Goal: Task Accomplishment & Management: Complete application form

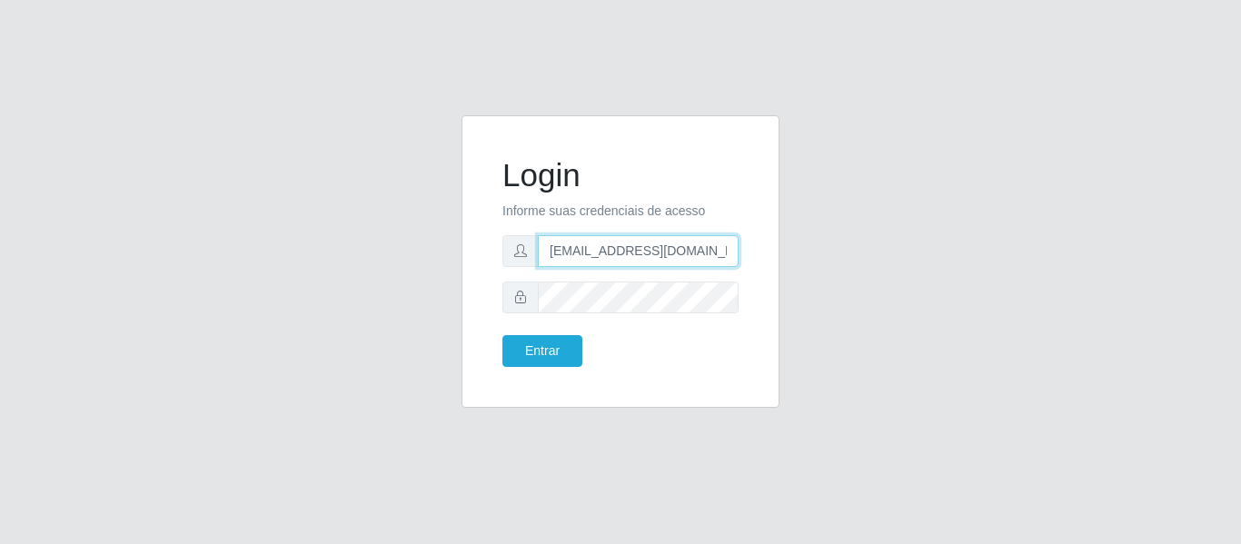
drag, startPoint x: 709, startPoint y: 246, endPoint x: 413, endPoint y: 237, distance: 296.2
click at [419, 235] on div "Login Informe suas credenciais de acesso [EMAIL_ADDRESS][DOMAIN_NAME] Entrar" at bounding box center [620, 272] width 1035 height 314
type input "c"
drag, startPoint x: 635, startPoint y: 247, endPoint x: 456, endPoint y: 259, distance: 179.3
click at [456, 259] on div "Login Informe suas credenciais de acesso camilaqua Entrar" at bounding box center [620, 272] width 345 height 314
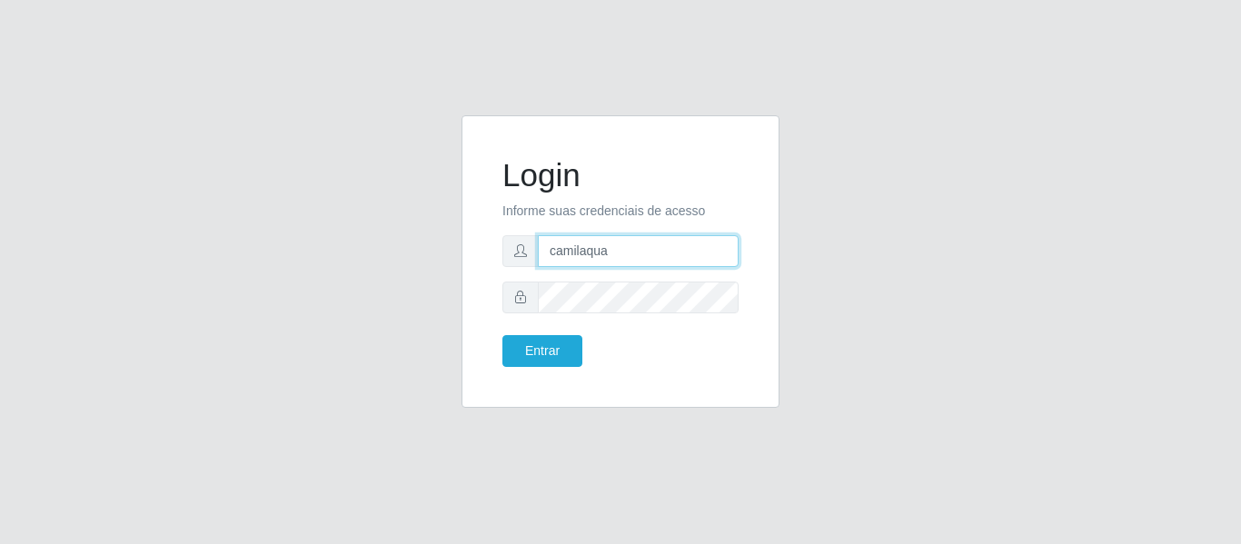
paste input "@quaresmah"
type input "camila@quaresmah"
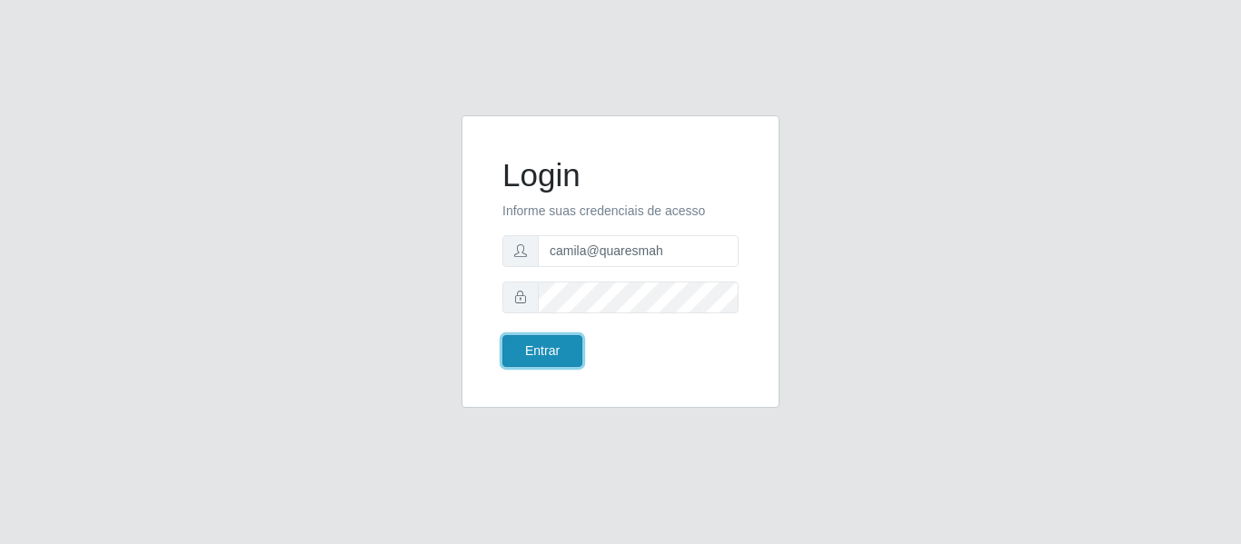
click at [565, 352] on button "Entrar" at bounding box center [542, 351] width 80 height 32
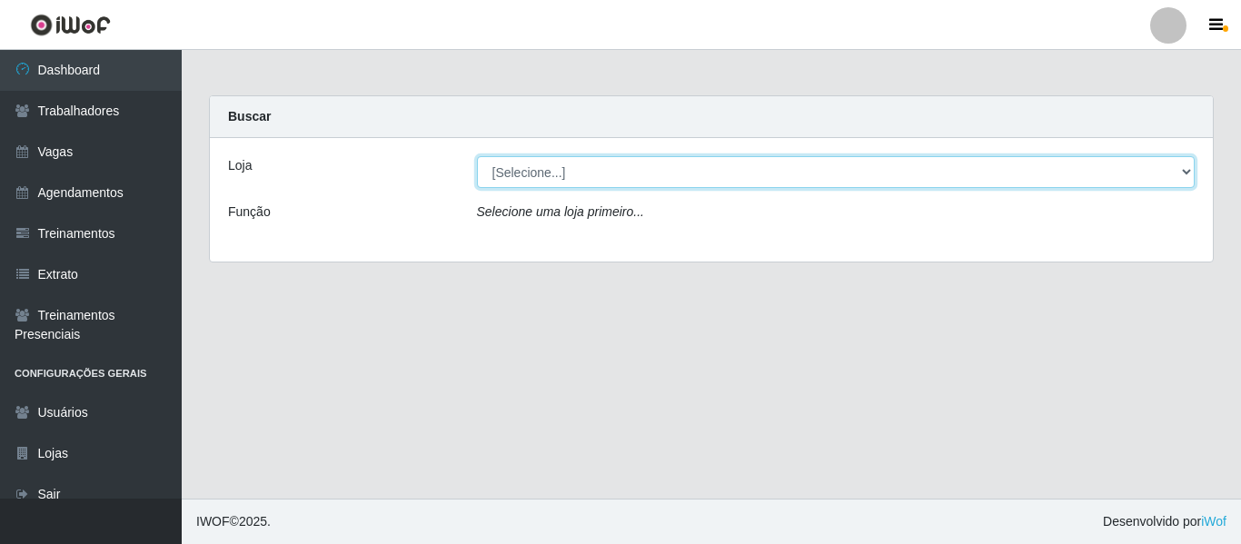
click at [607, 178] on select "[Selecione...] Super Quaresma Hortifruti" at bounding box center [836, 172] width 718 height 32
select select "511"
click at [477, 156] on select "[Selecione...] Super Quaresma Hortifruti" at bounding box center [836, 172] width 718 height 32
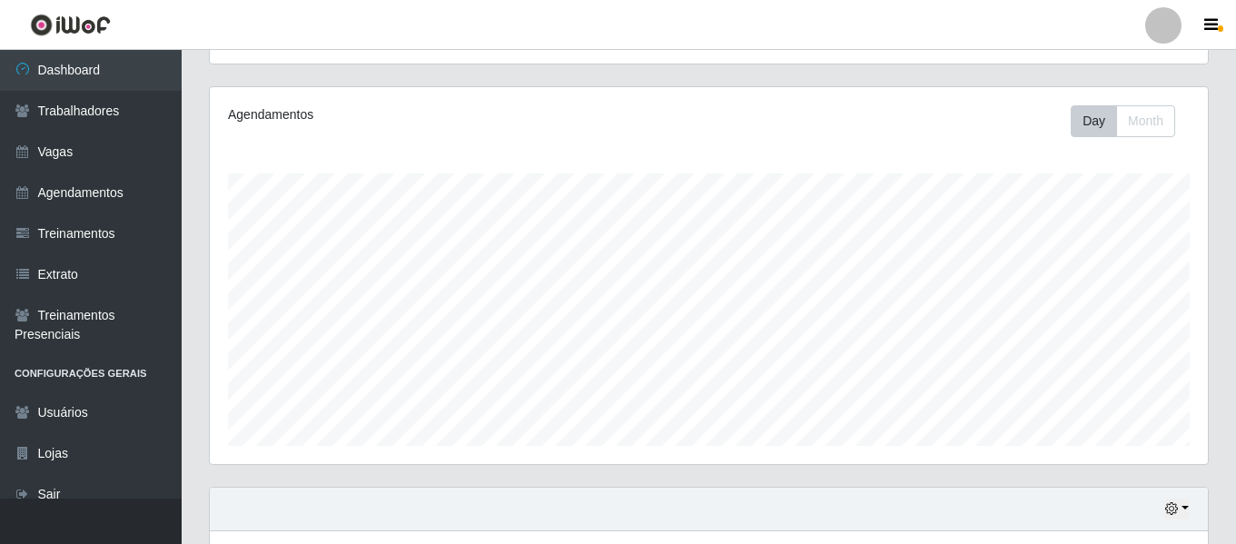
scroll to position [339, 0]
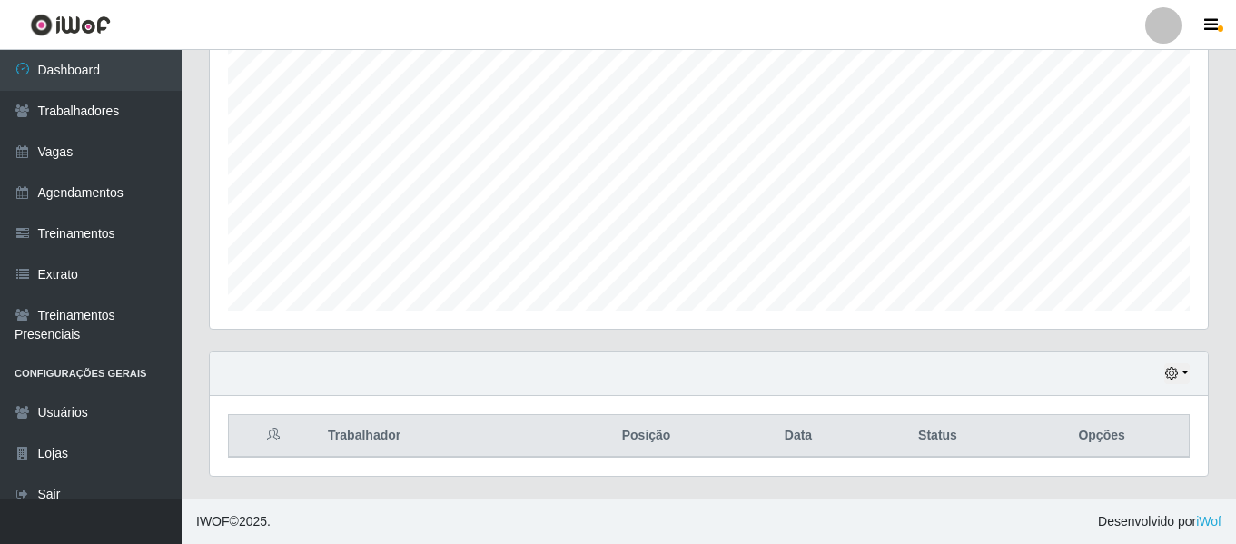
click at [1161, 374] on div "Hoje 1 dia 3 dias 1 Semana Não encerrados" at bounding box center [709, 374] width 998 height 44
click at [1178, 376] on icon "button" at bounding box center [1171, 373] width 13 height 13
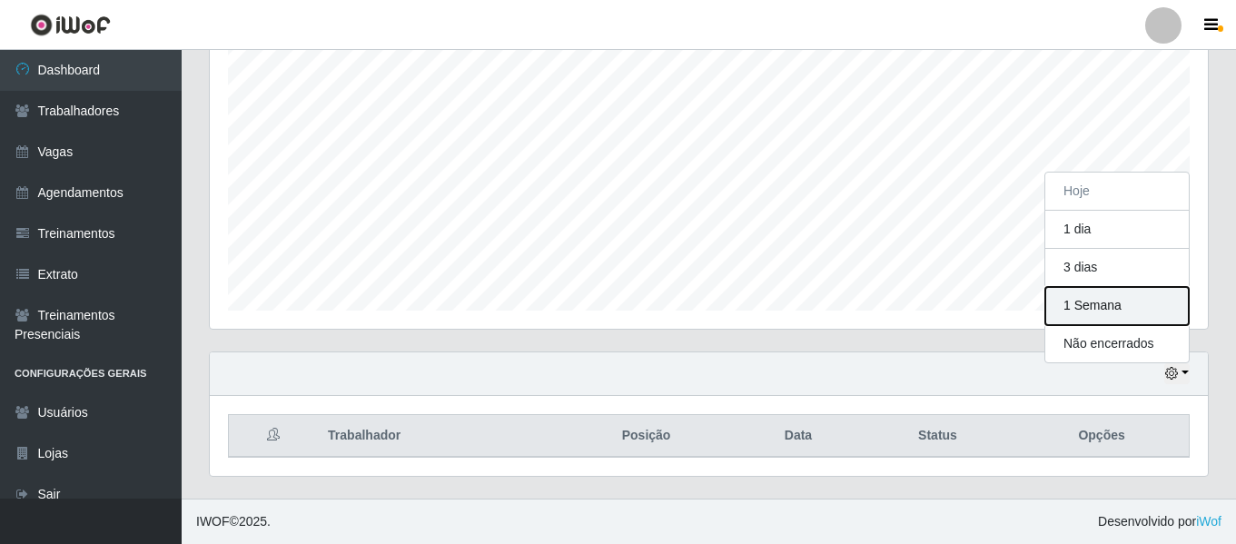
click at [1128, 306] on button "1 Semana" at bounding box center [1116, 306] width 143 height 38
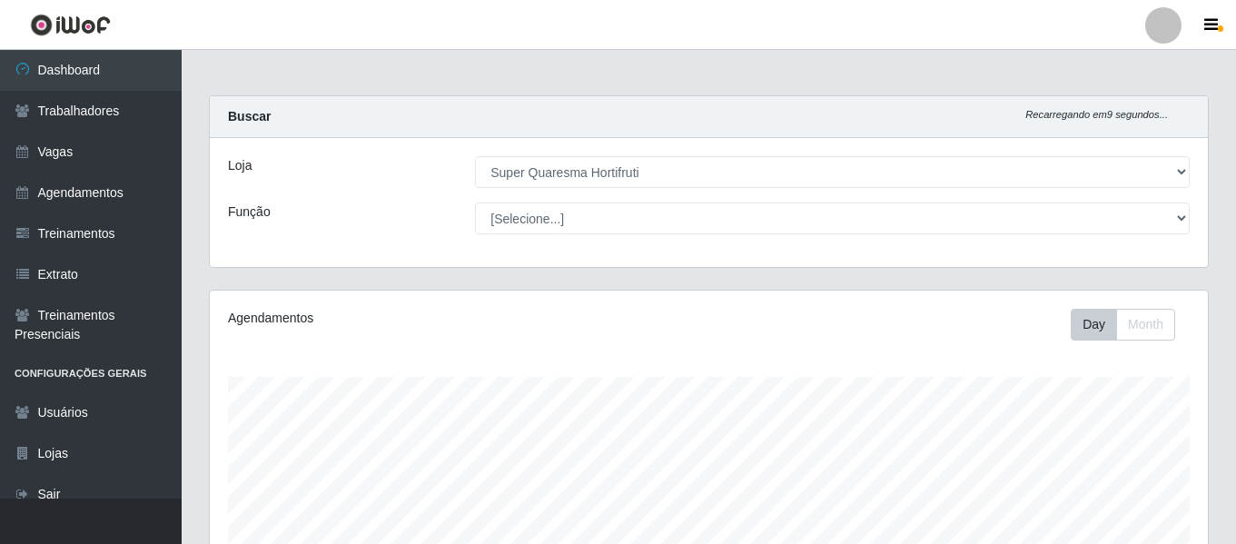
scroll to position [339, 0]
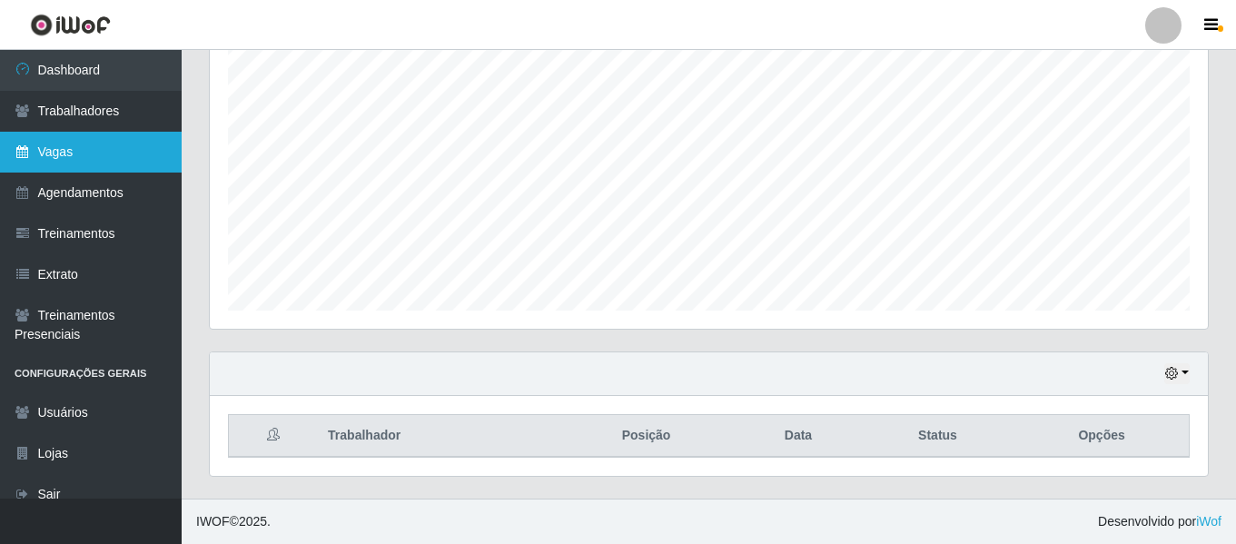
click at [128, 166] on link "Vagas" at bounding box center [91, 152] width 182 height 41
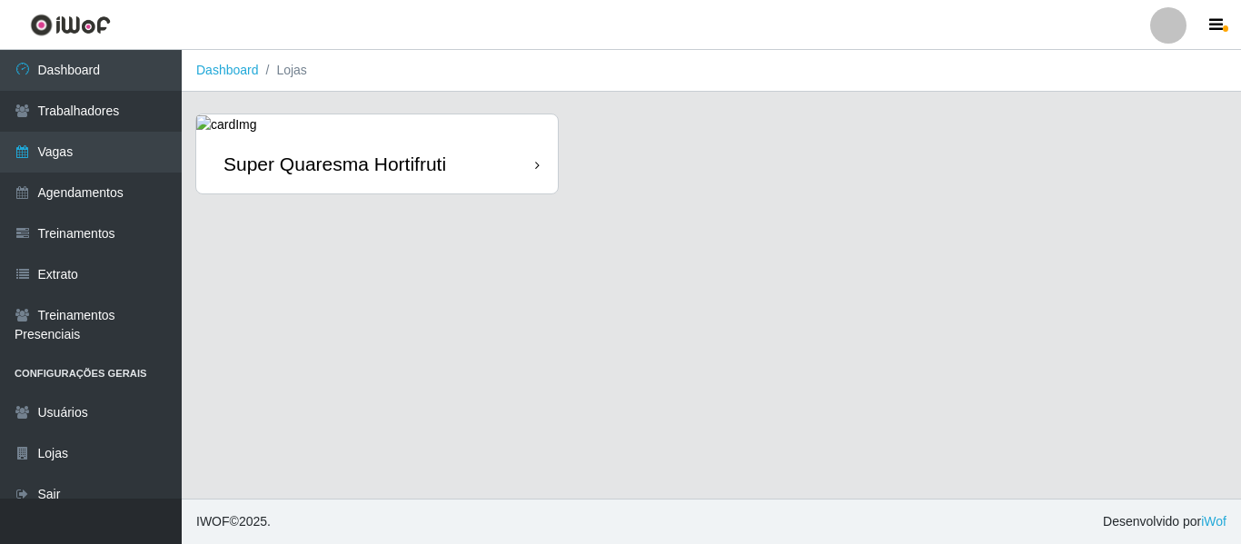
click at [324, 173] on div "Super Quaresma Hortifruti" at bounding box center [334, 164] width 222 height 23
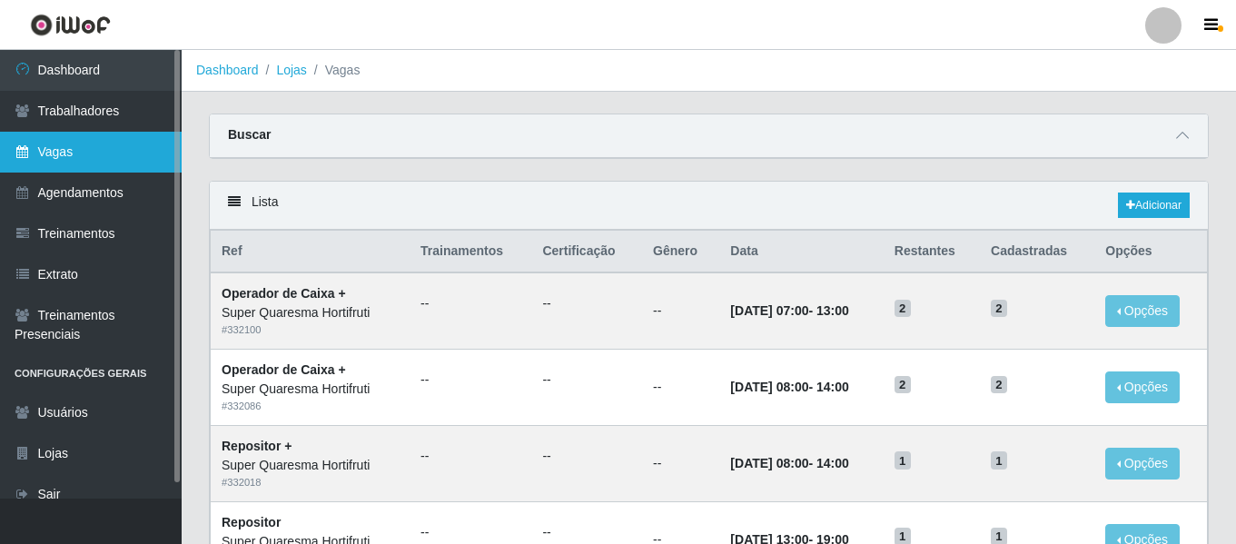
click at [43, 144] on link "Vagas" at bounding box center [91, 152] width 182 height 41
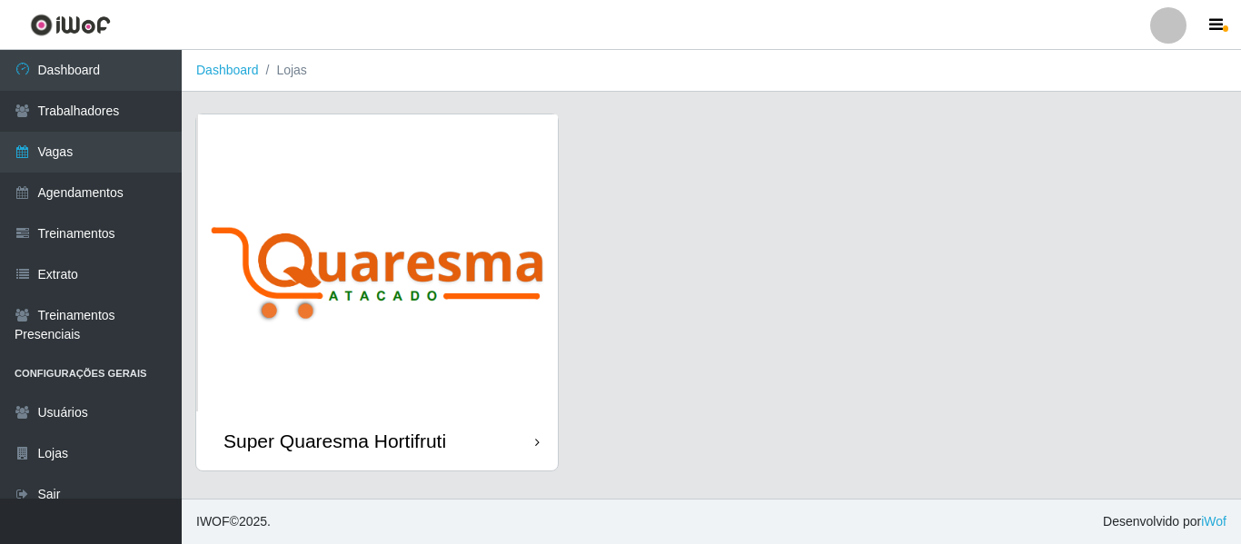
click at [369, 179] on img at bounding box center [376, 262] width 361 height 297
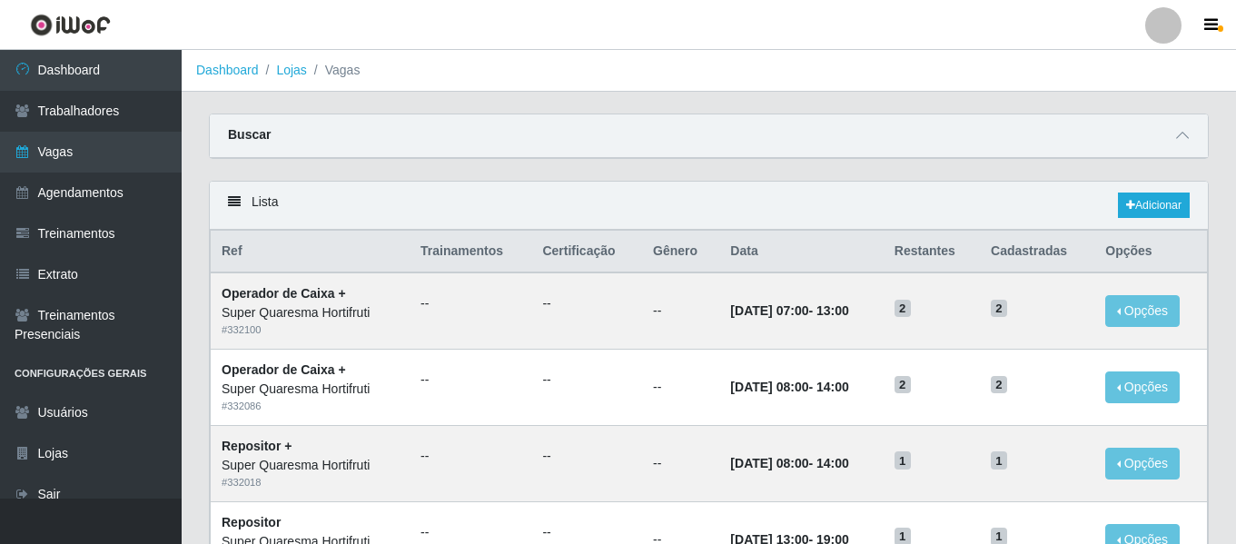
click at [1150, 187] on div "Lista Adicionar" at bounding box center [709, 206] width 998 height 48
click at [1155, 202] on link "Adicionar" at bounding box center [1154, 205] width 72 height 25
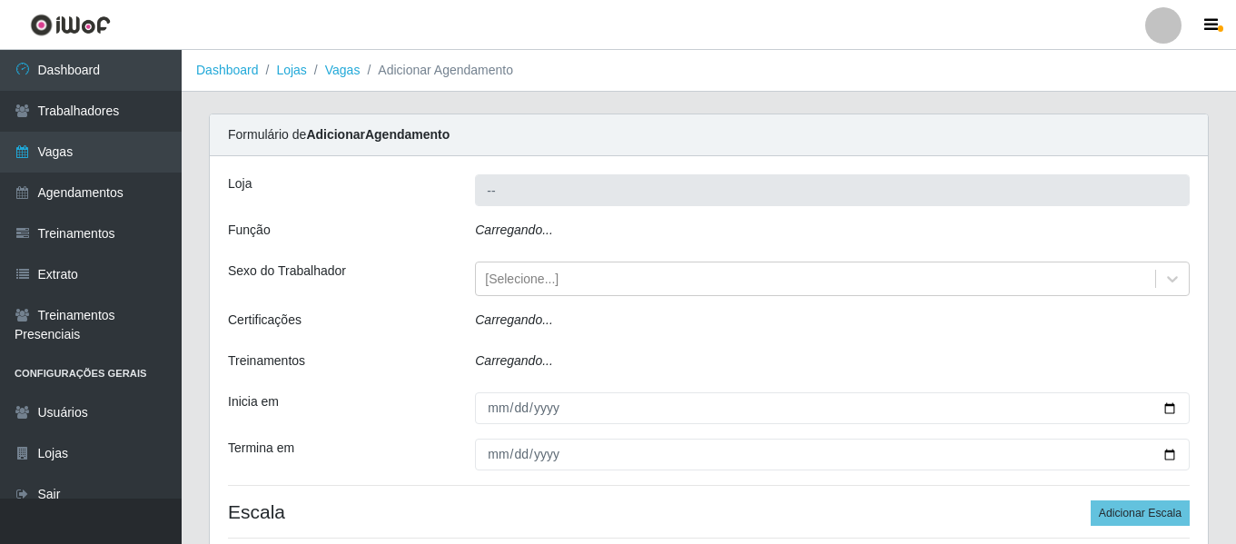
type input "Super Quaresma Hortifruti"
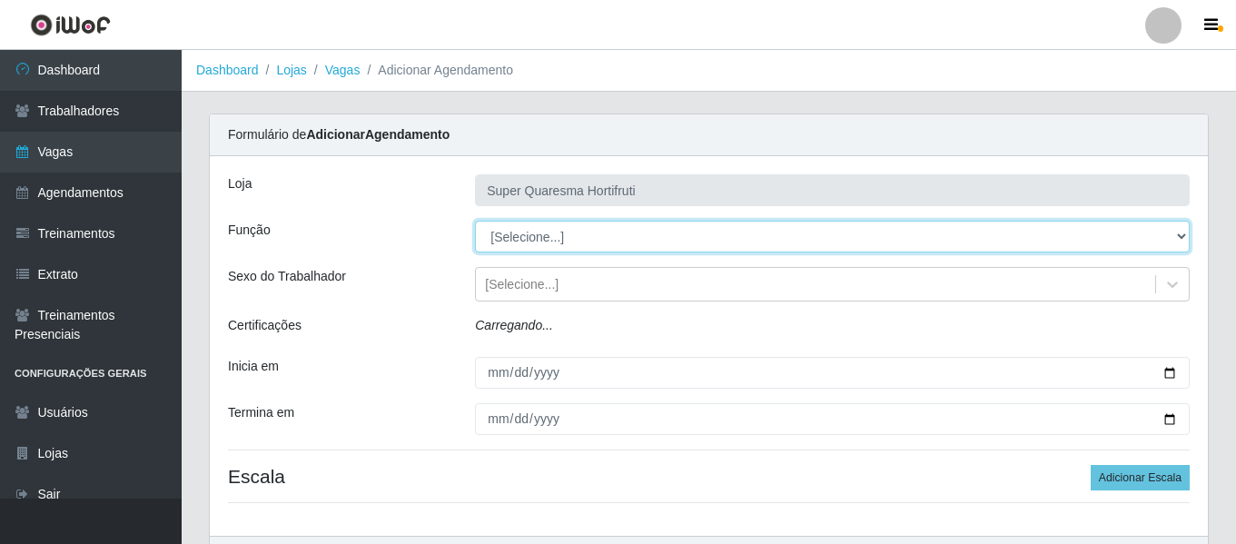
click at [516, 247] on select "[Selecione...] ASG ASG + ASG ++ Operador de Caixa Operador de Caixa + Operador …" at bounding box center [832, 237] width 715 height 32
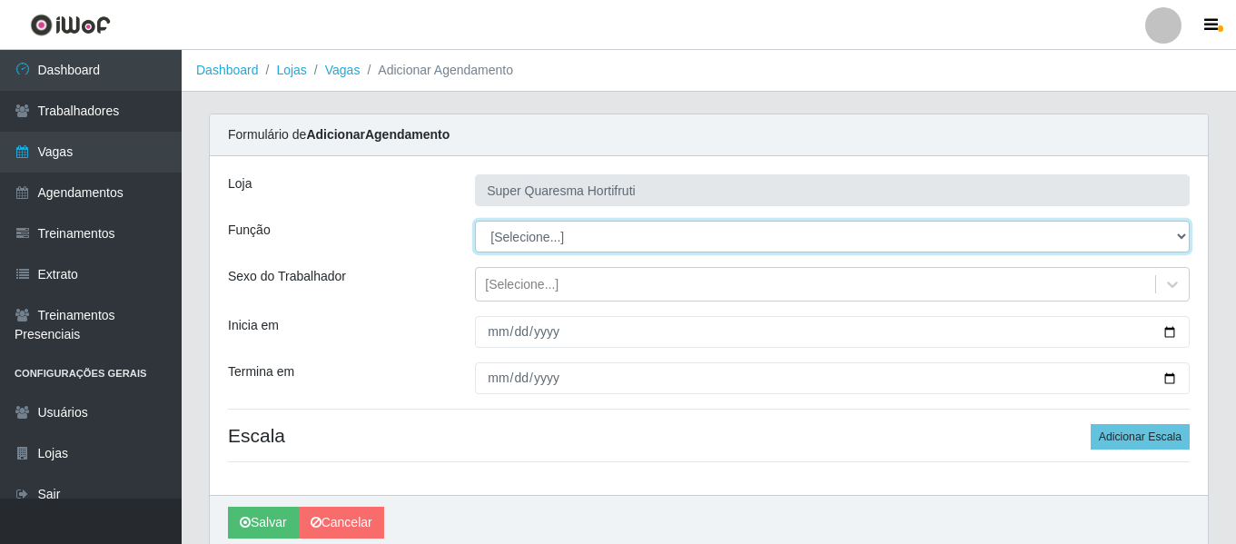
select select "24"
click at [475, 221] on select "[Selecione...] ASG ASG + ASG ++ Operador de Caixa Operador de Caixa + Operador …" at bounding box center [832, 237] width 715 height 32
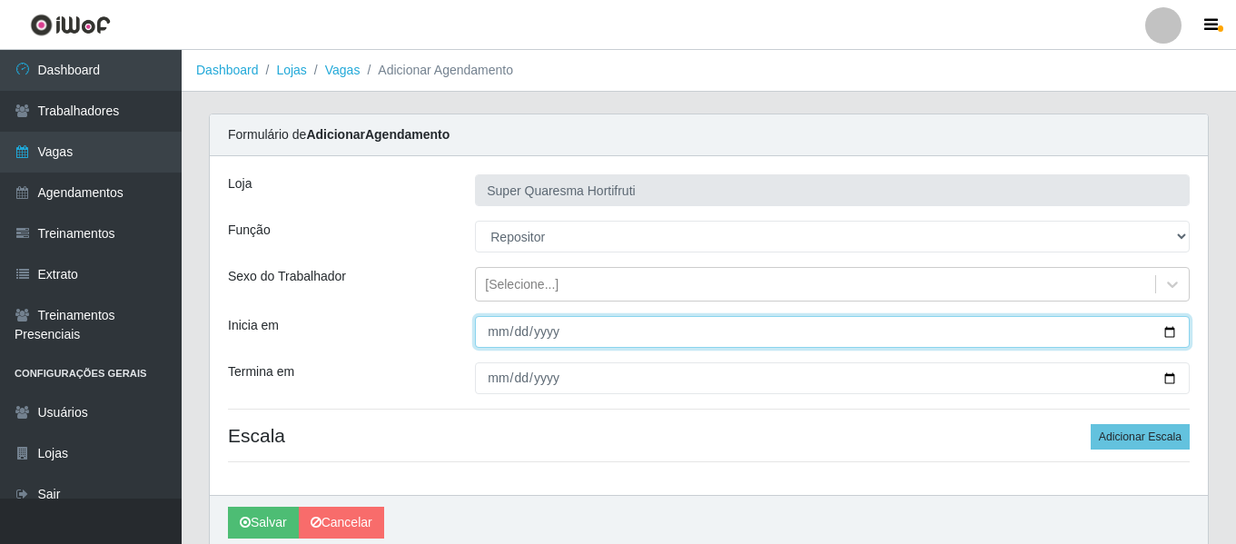
click at [506, 325] on input "Inicia em" at bounding box center [832, 332] width 715 height 32
type input "[DATE]"
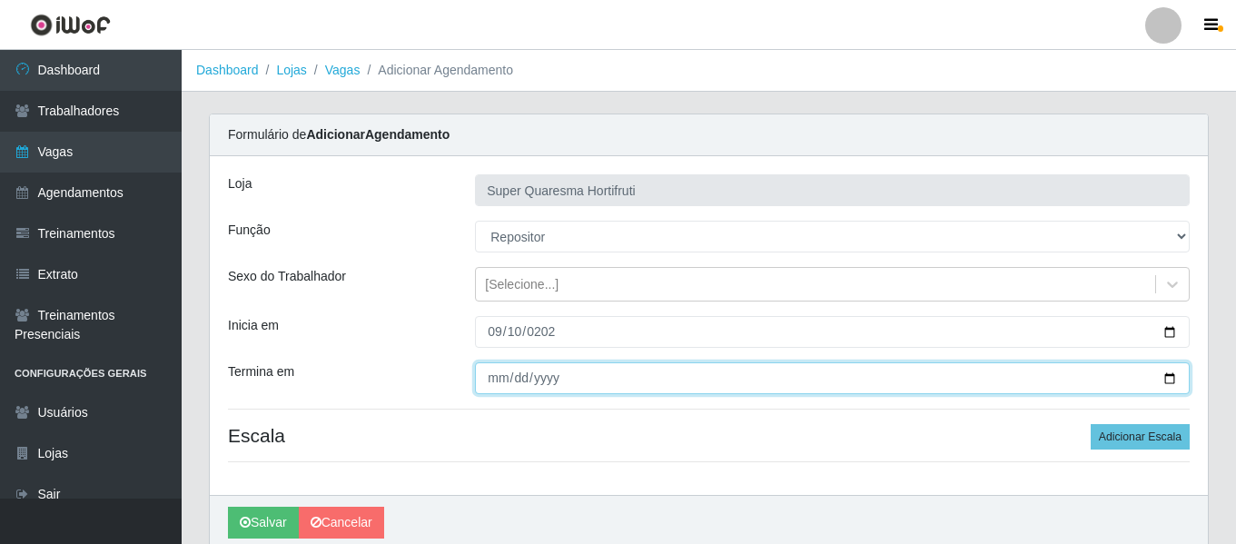
click at [484, 390] on input "Termina em" at bounding box center [832, 378] width 715 height 32
type input "[DATE]"
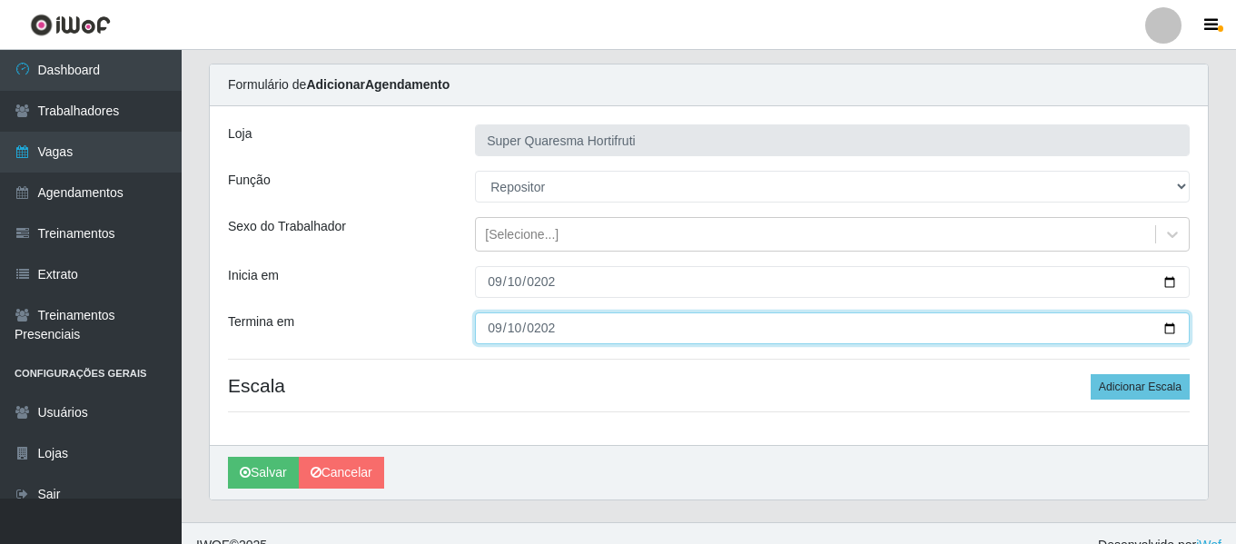
scroll to position [74, 0]
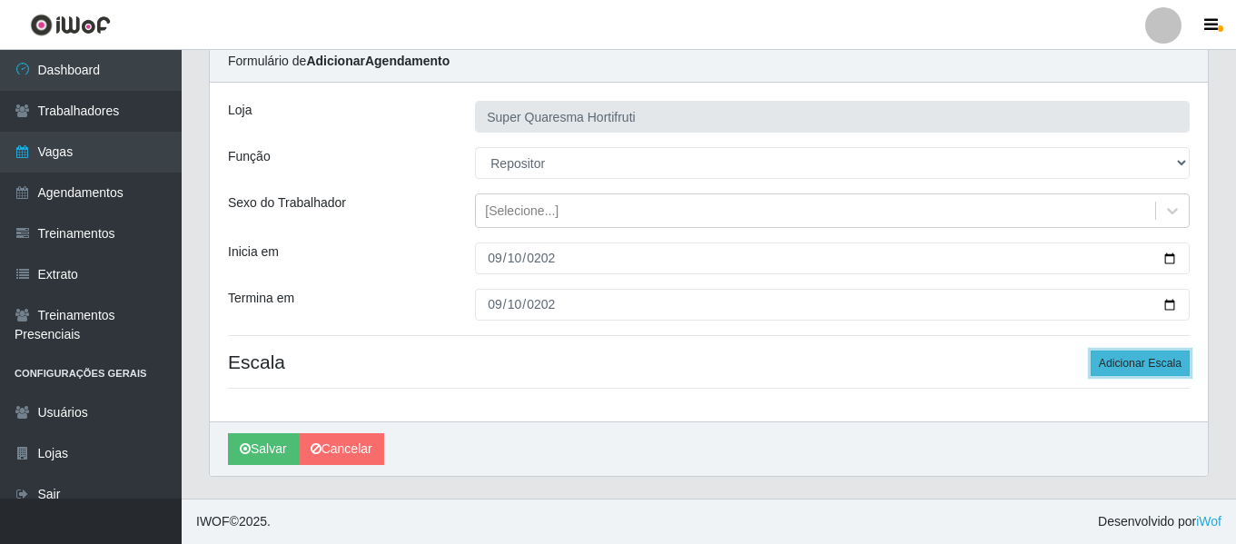
click at [1140, 368] on button "Adicionar Escala" at bounding box center [1140, 363] width 99 height 25
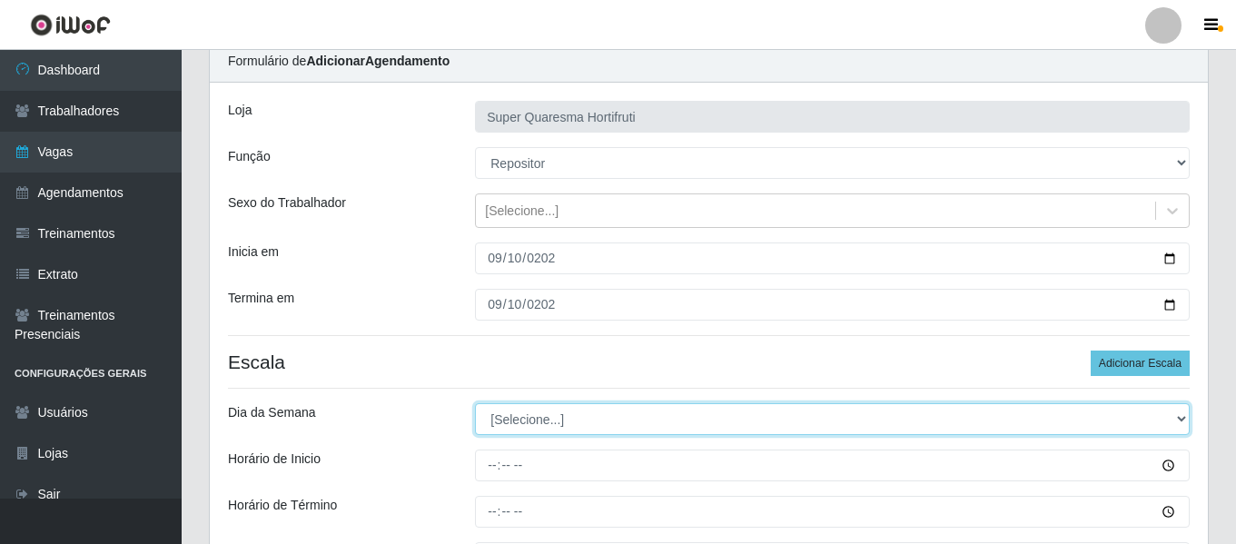
click at [549, 413] on select "[Selecione...] Segunda Terça Quarta Quinta Sexta Sábado Domingo" at bounding box center [832, 419] width 715 height 32
select select "3"
click at [475, 403] on select "[Selecione...] Segunda Terça Quarta Quinta Sexta Sábado Domingo" at bounding box center [832, 419] width 715 height 32
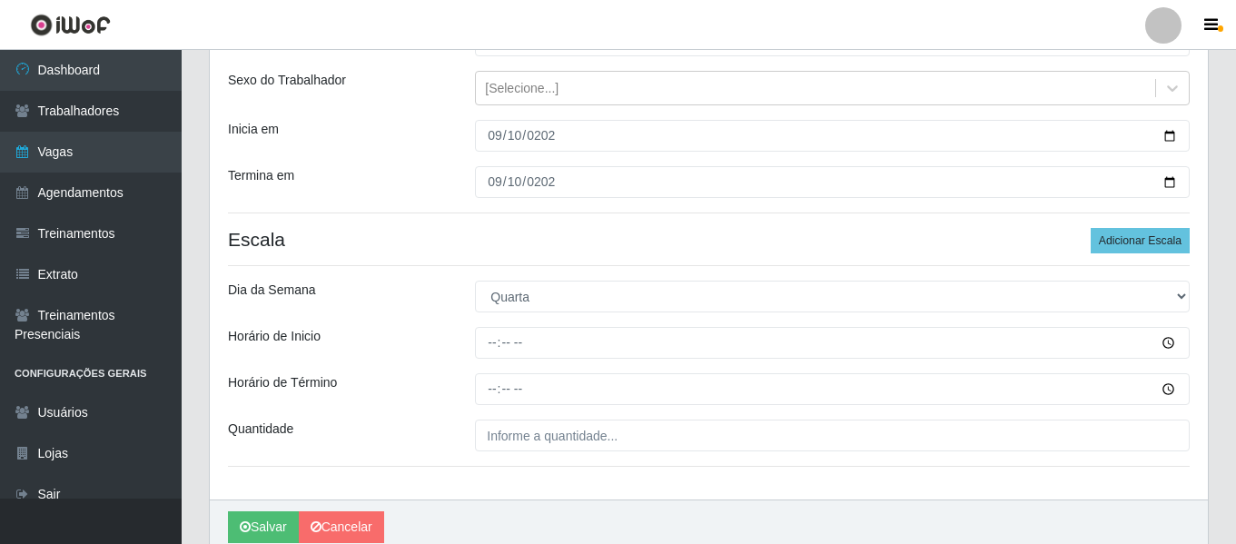
scroll to position [164, 0]
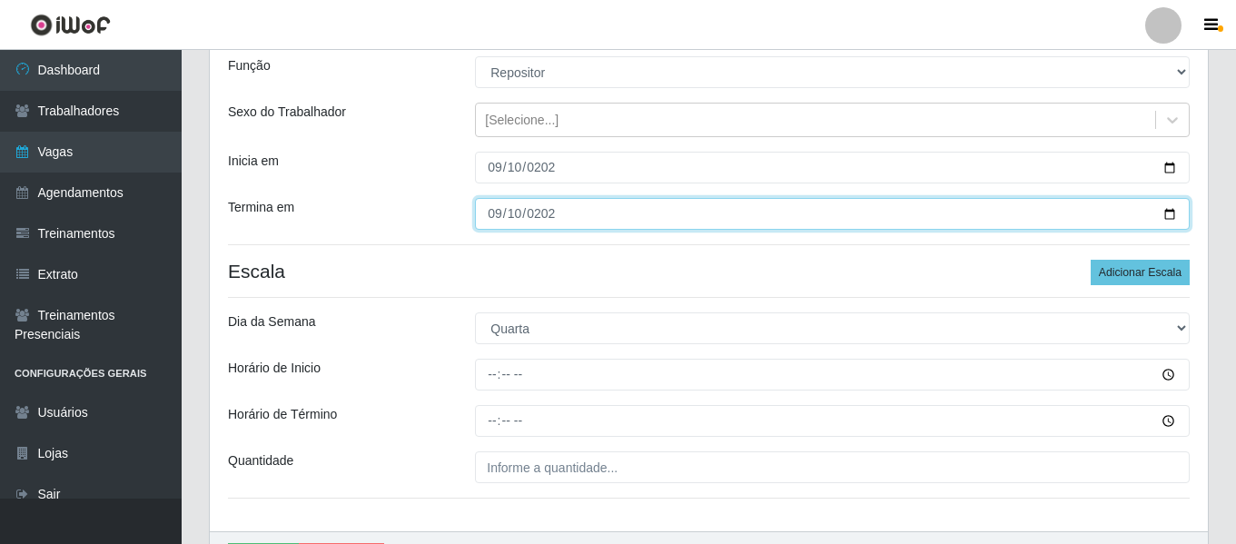
click at [515, 218] on input "[DATE]" at bounding box center [832, 214] width 715 height 32
type input "[DATE]"
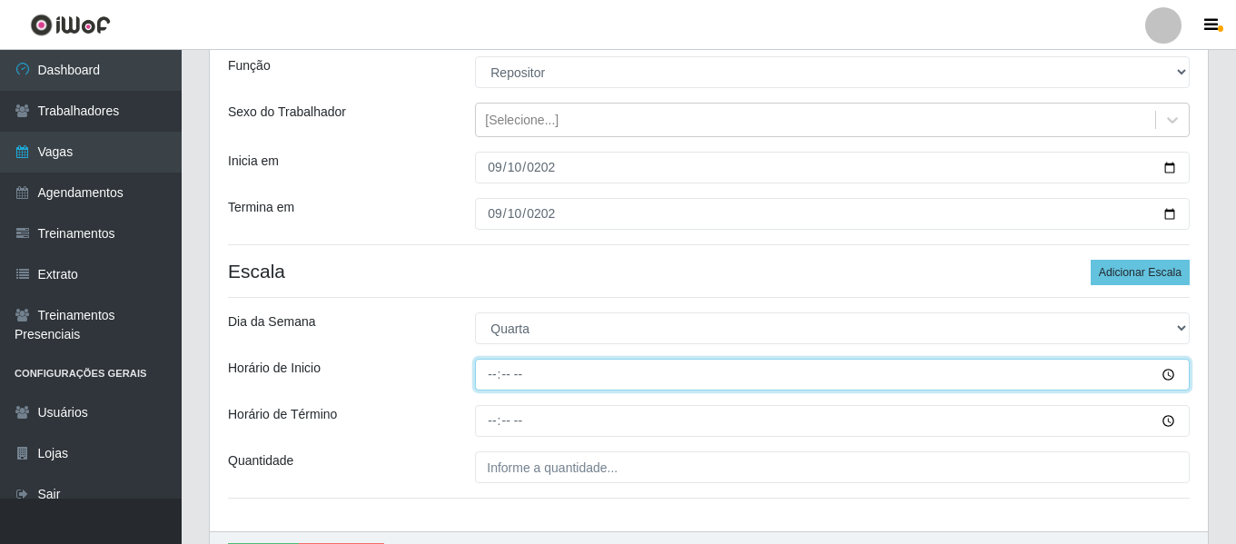
click at [491, 383] on input "Horário de Inicio" at bounding box center [832, 375] width 715 height 32
type input "09:00"
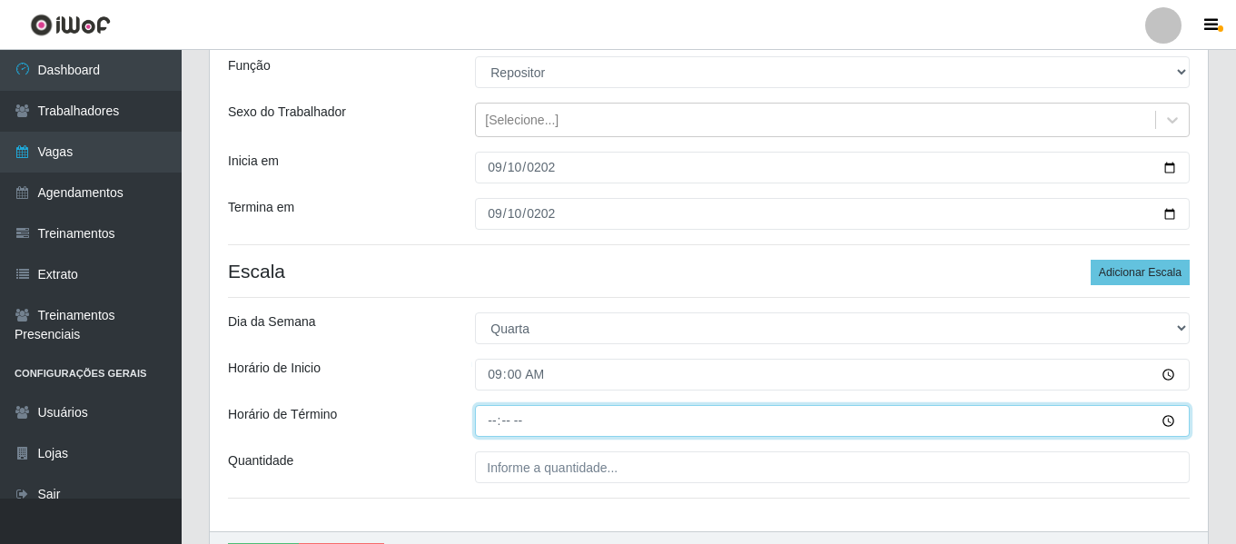
click at [491, 425] on input "Horário de Término" at bounding box center [832, 421] width 715 height 32
type input "15:00"
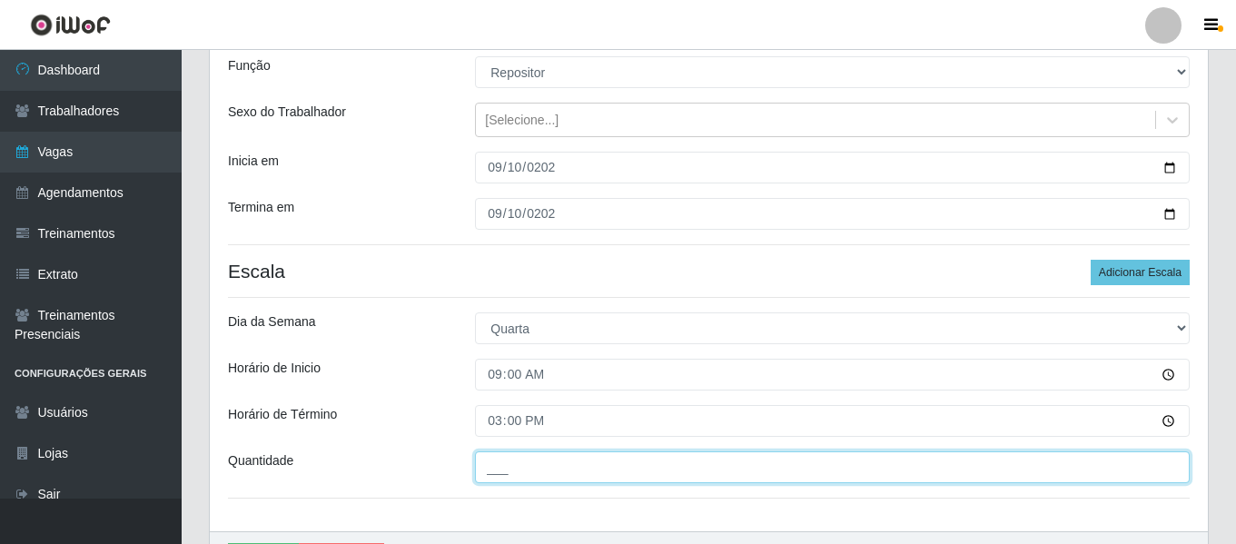
click at [529, 470] on input "___" at bounding box center [832, 467] width 715 height 32
type input "1__"
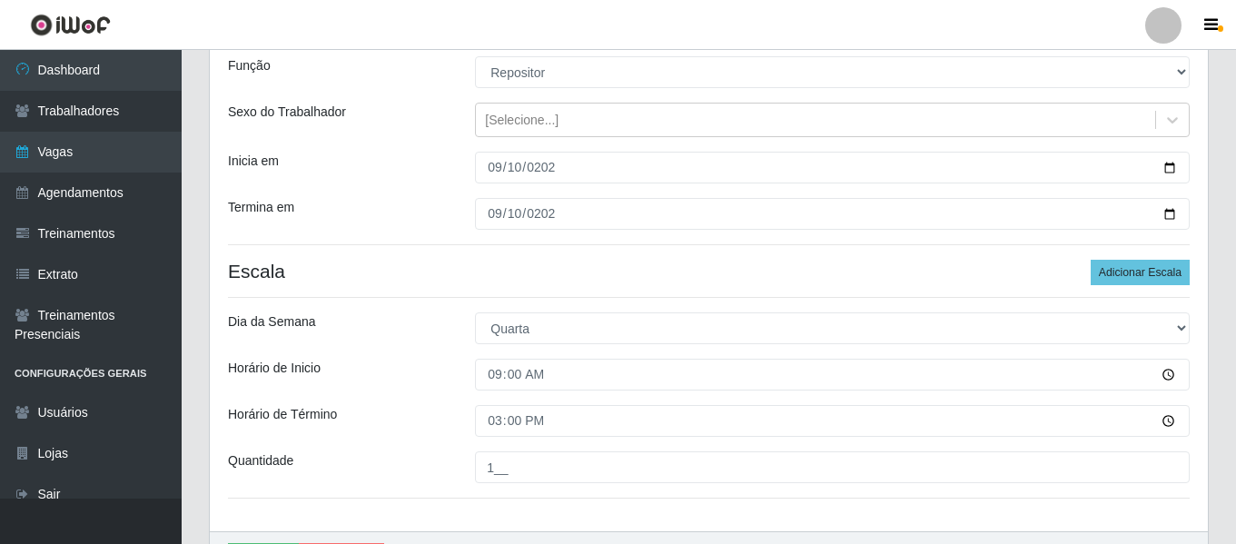
click at [278, 311] on div "Loja Super Quaresma Hortifruti Função [Selecione...] ASG ASG + ASG ++ Operador …" at bounding box center [709, 261] width 998 height 539
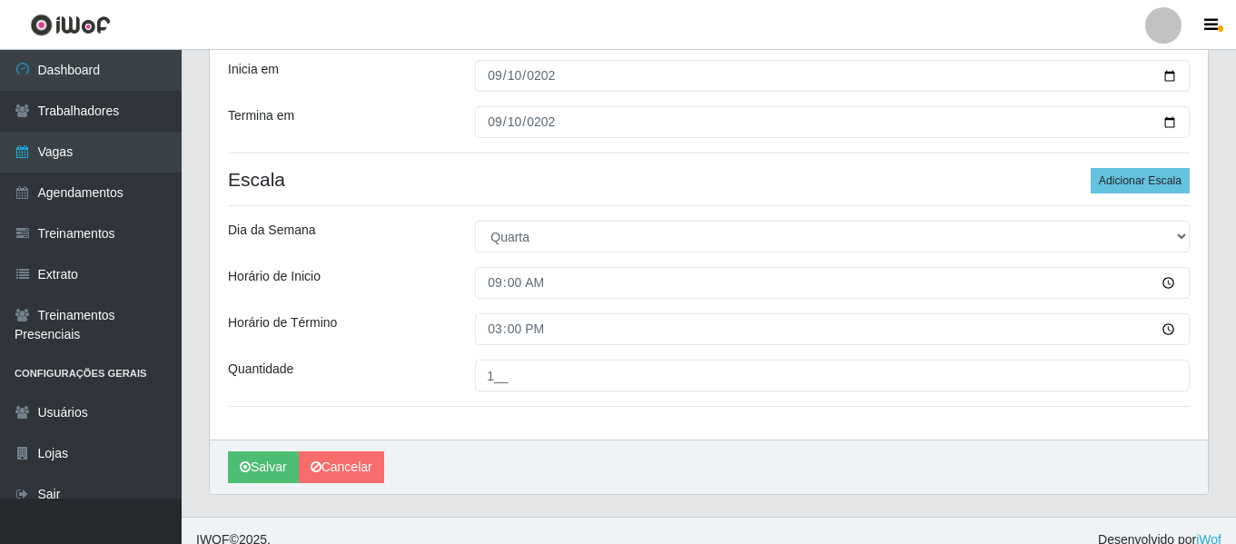
scroll to position [274, 0]
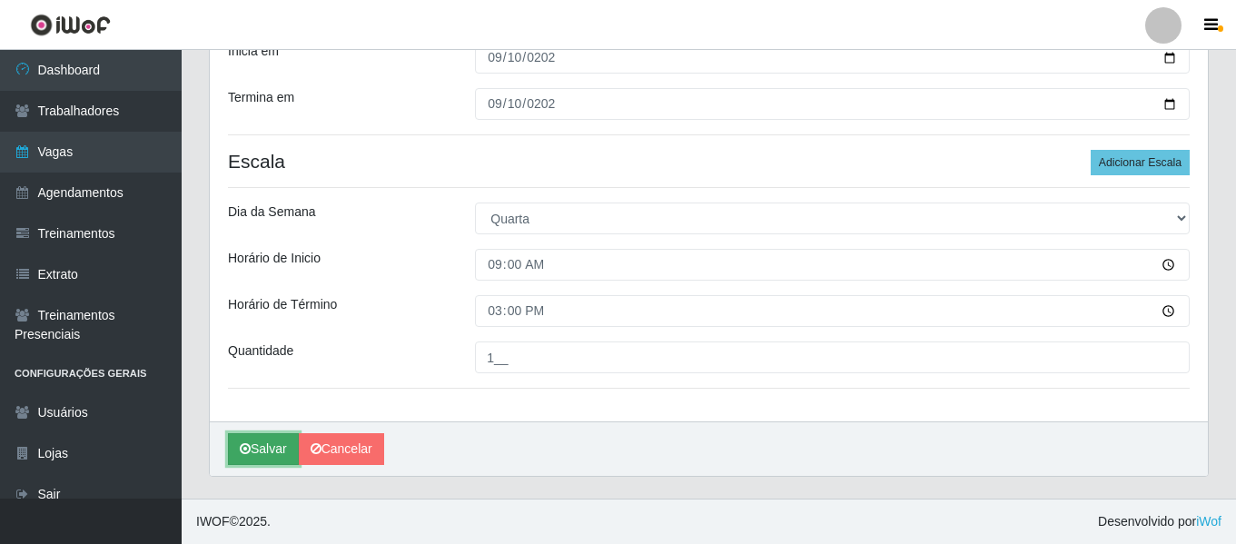
click at [271, 445] on button "Salvar" at bounding box center [263, 449] width 71 height 32
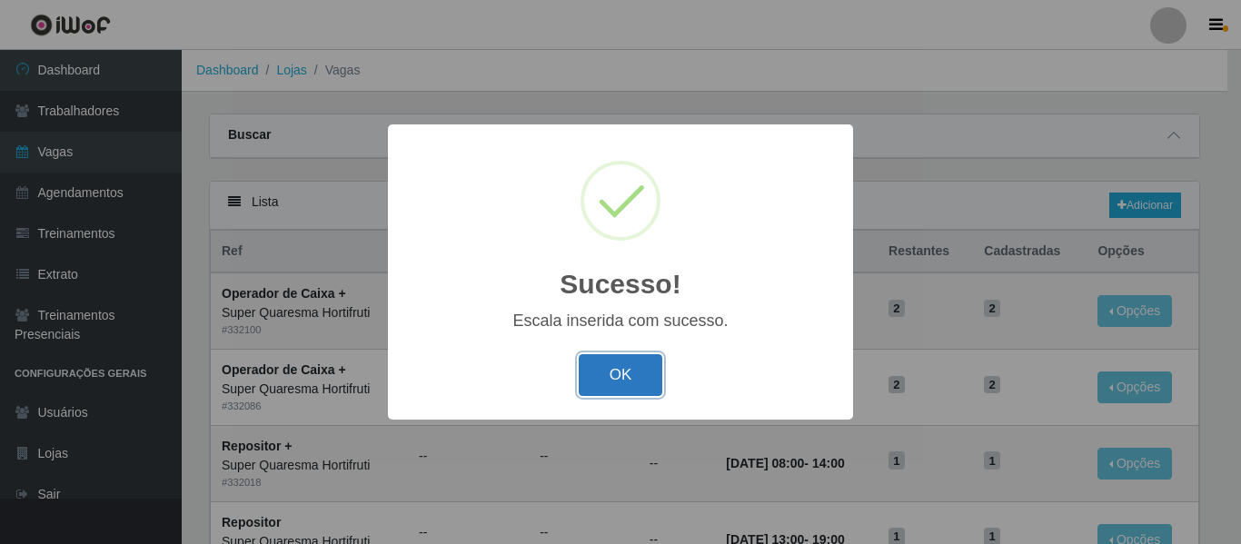
click at [625, 371] on button "OK" at bounding box center [620, 375] width 84 height 43
